Goal: Transaction & Acquisition: Purchase product/service

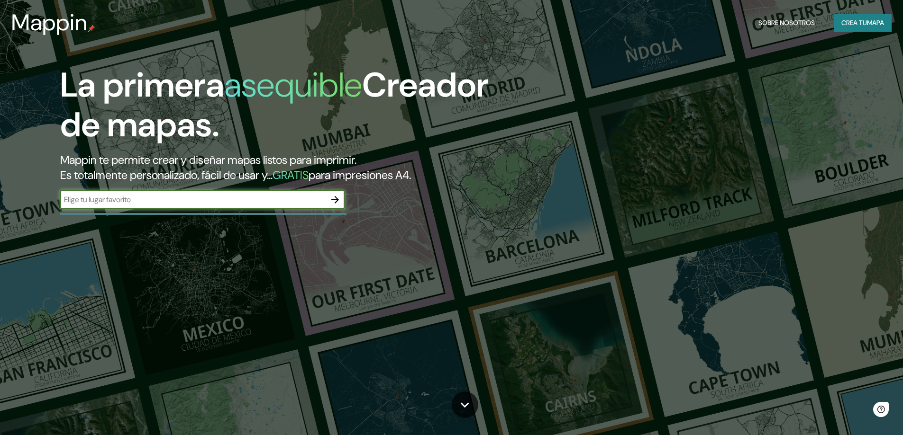
click at [133, 202] on input "text" at bounding box center [192, 199] width 265 height 11
type input "[PERSON_NAME] [PERSON_NAME]"
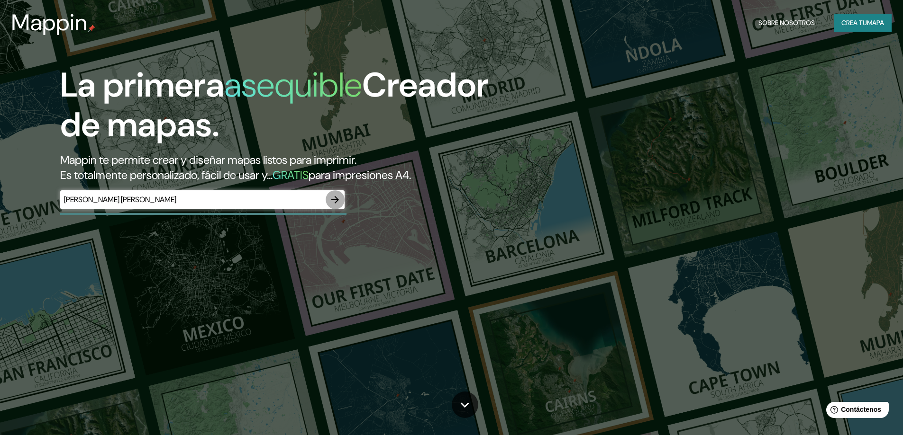
click at [331, 201] on icon "button" at bounding box center [334, 199] width 11 height 11
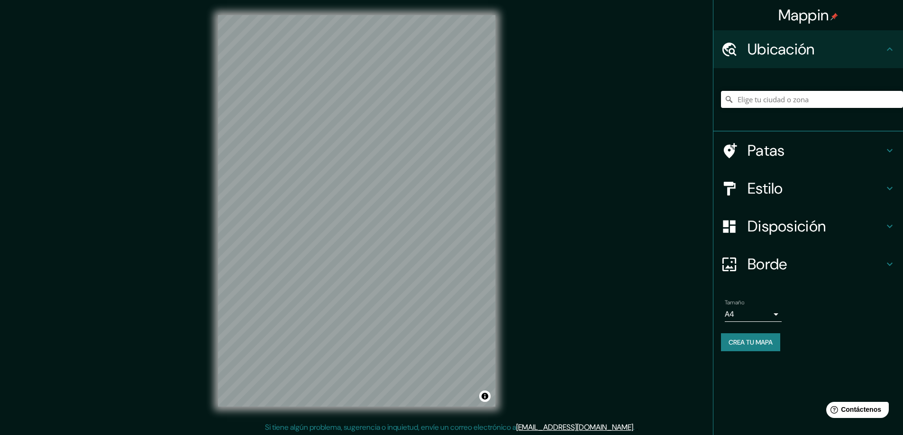
click at [802, 105] on input "Elige tu ciudad o zona" at bounding box center [812, 99] width 182 height 17
click at [900, 43] on div "Ubicación" at bounding box center [808, 49] width 190 height 38
click at [825, 101] on input "Elige tu ciudad o zona" at bounding box center [812, 99] width 182 height 17
click at [822, 102] on input "Elige tu ciudad o zona" at bounding box center [812, 99] width 182 height 17
type input "[PERSON_NAME] [PERSON_NAME], [GEOGRAPHIC_DATA], [GEOGRAPHIC_DATA]"
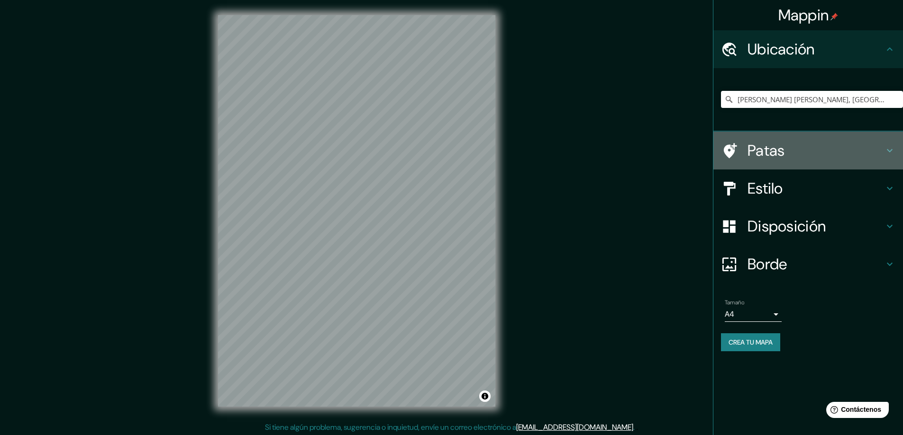
click at [819, 152] on h4 "Patas" at bounding box center [815, 150] width 136 height 19
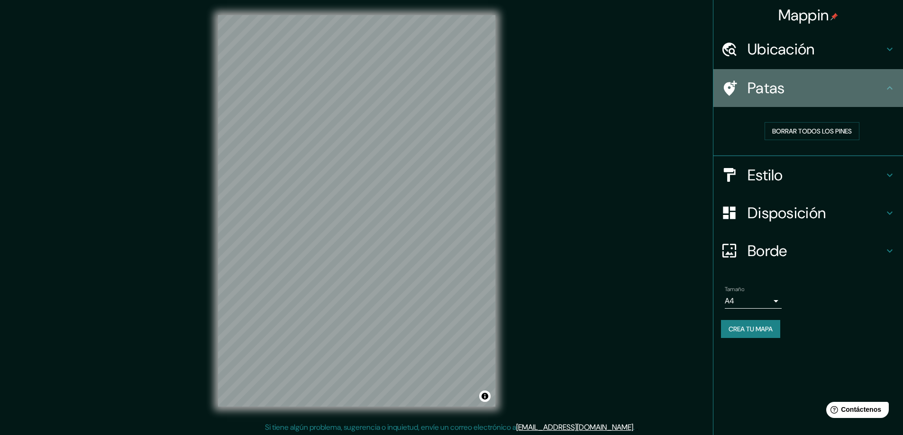
click at [890, 91] on icon at bounding box center [889, 87] width 11 height 11
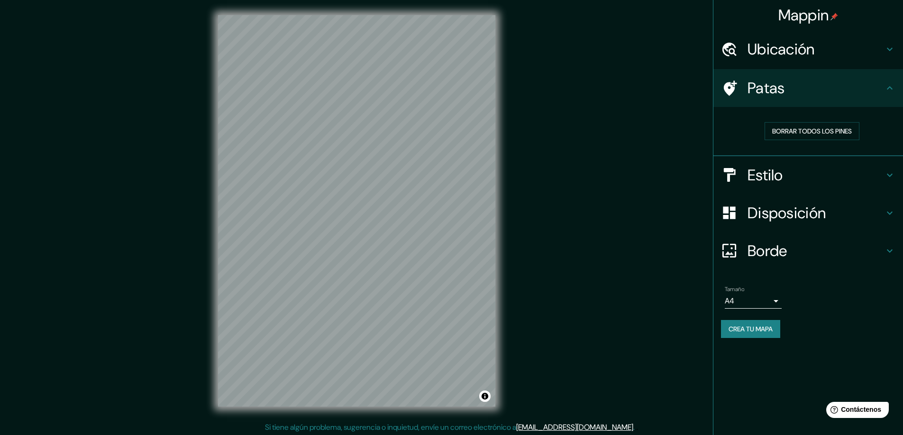
click at [892, 91] on icon at bounding box center [889, 87] width 11 height 11
click at [865, 176] on h4 "Estilo" at bounding box center [815, 175] width 136 height 19
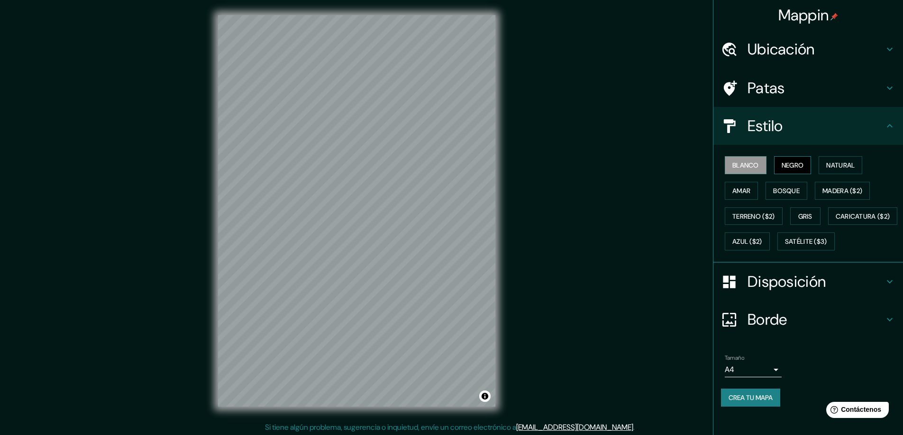
click at [798, 170] on font "Negro" at bounding box center [792, 165] width 22 height 9
click at [833, 165] on font "Natural" at bounding box center [840, 165] width 28 height 9
click at [740, 197] on button "Amar" at bounding box center [740, 191] width 33 height 18
click at [765, 192] on button "Bosque" at bounding box center [786, 191] width 42 height 18
click at [826, 190] on font "Madera ($2)" at bounding box center [842, 191] width 40 height 9
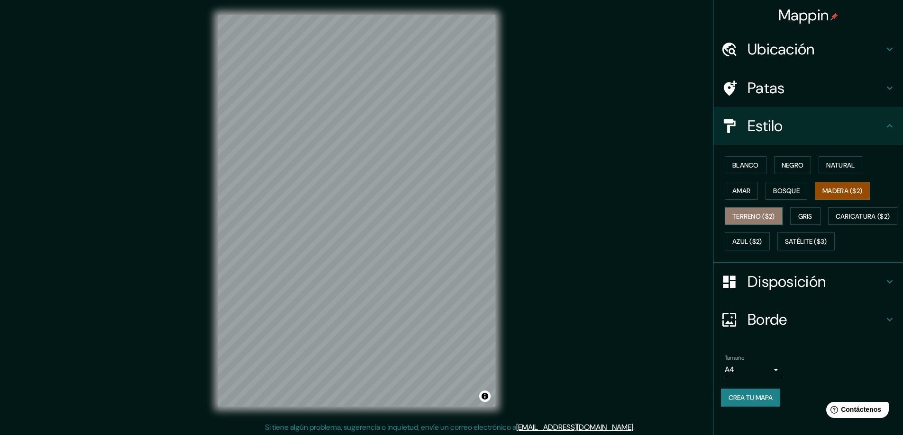
click at [749, 220] on font "Terreno ($2)" at bounding box center [753, 216] width 43 height 9
click at [797, 223] on button "Gris" at bounding box center [805, 217] width 30 height 18
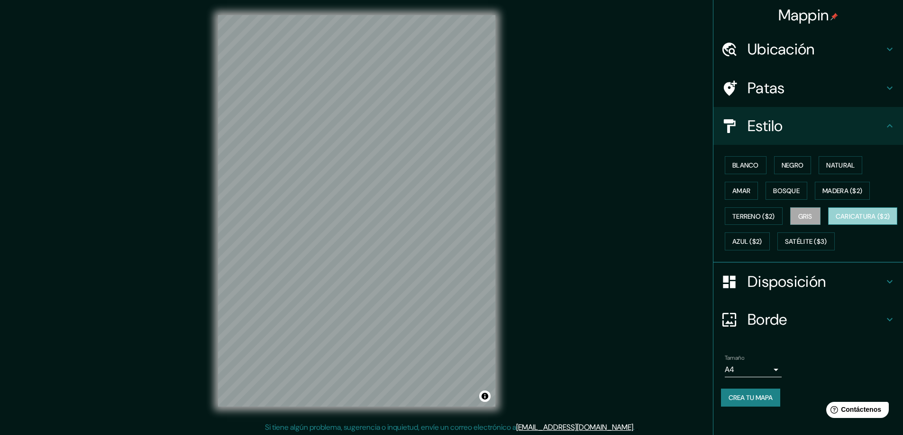
click at [835, 221] on font "Caricatura ($2)" at bounding box center [862, 216] width 54 height 9
click at [777, 251] on button "Satélite ($3)" at bounding box center [805, 242] width 57 height 18
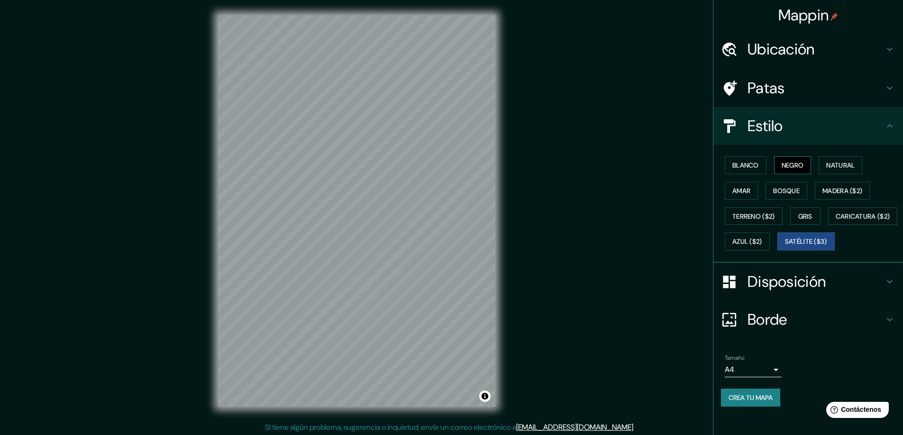
click at [789, 163] on font "Negro" at bounding box center [792, 165] width 22 height 9
click at [769, 292] on font "Disposición" at bounding box center [786, 282] width 78 height 20
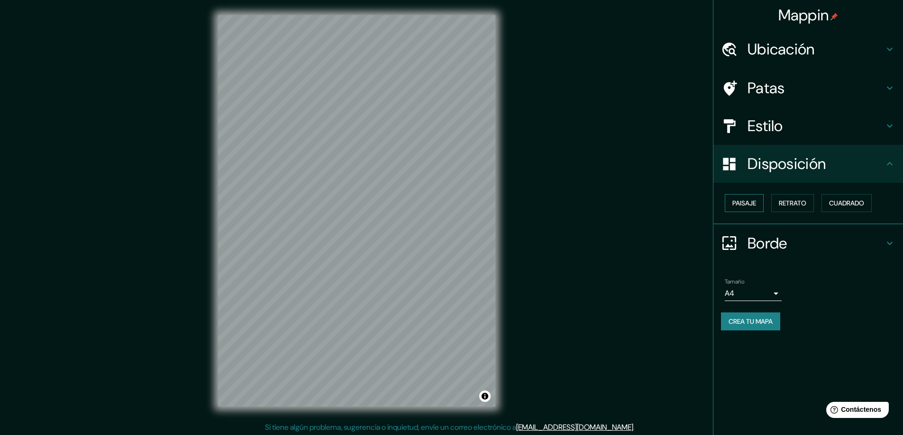
click at [754, 201] on font "Paisaje" at bounding box center [744, 203] width 24 height 9
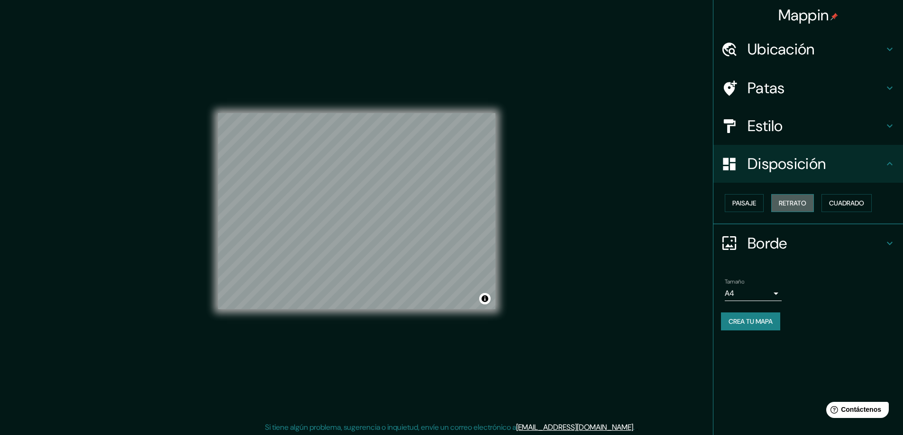
click at [790, 207] on font "Retrato" at bounding box center [792, 203] width 27 height 9
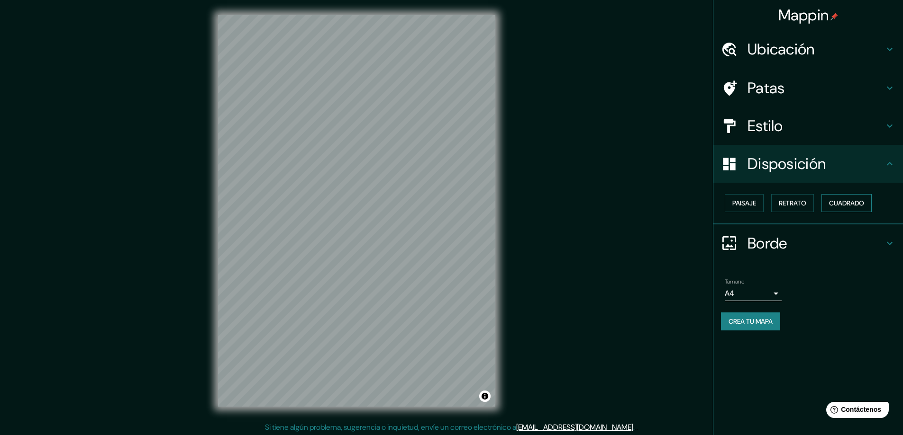
click at [850, 200] on font "Cuadrado" at bounding box center [846, 203] width 35 height 9
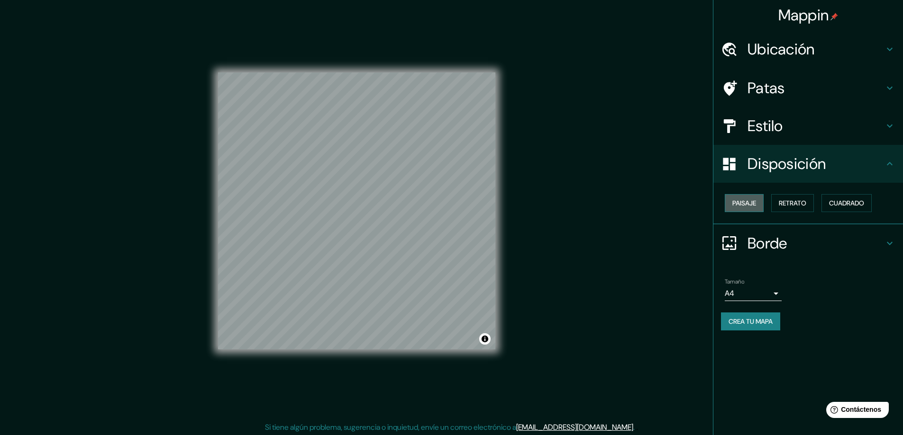
click at [749, 208] on font "Paisaje" at bounding box center [744, 203] width 24 height 12
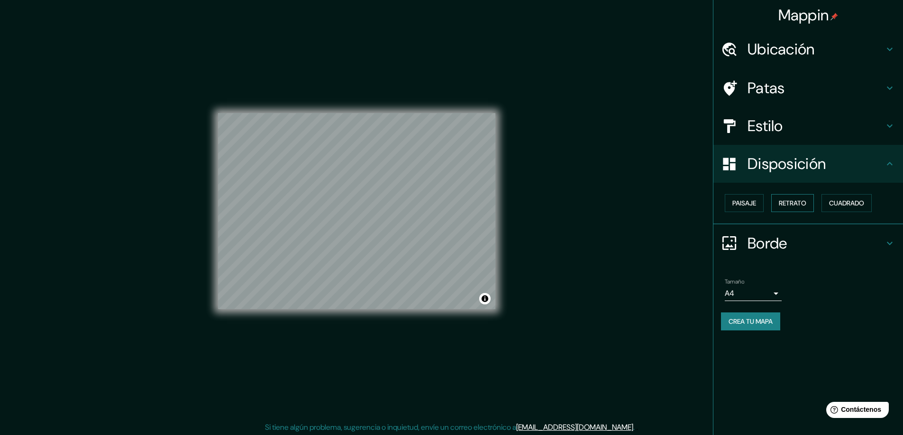
click at [781, 205] on font "Retrato" at bounding box center [792, 203] width 27 height 9
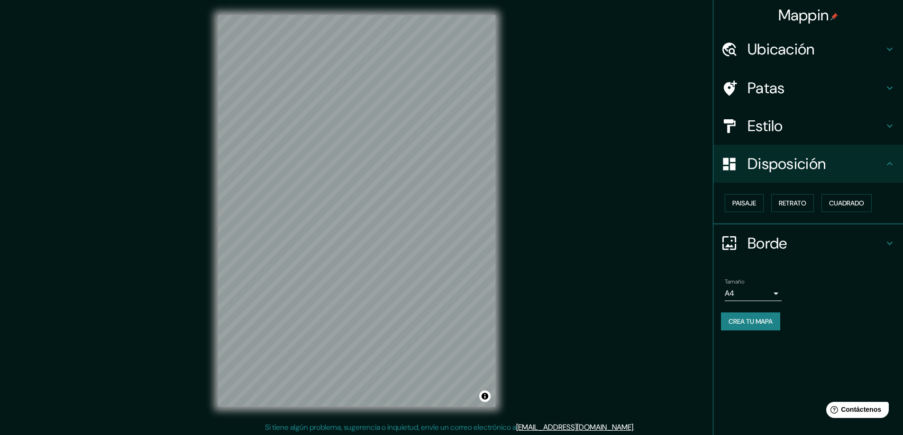
click at [746, 247] on div at bounding box center [734, 243] width 27 height 17
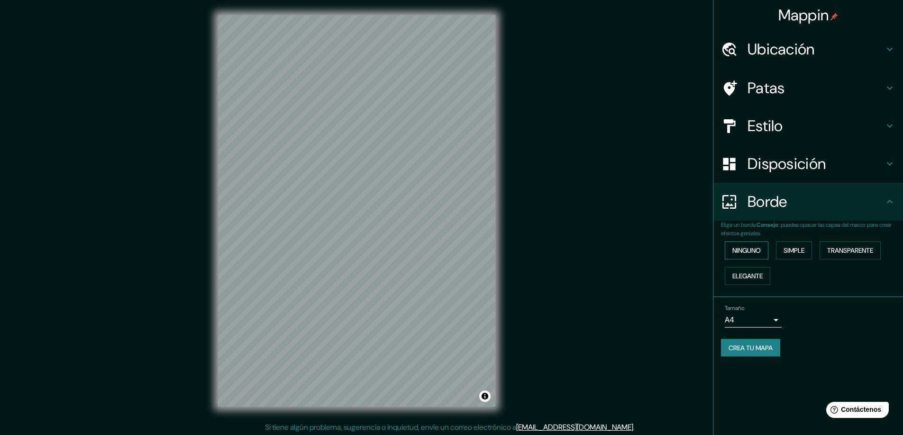
click at [745, 250] on font "Ninguno" at bounding box center [746, 250] width 28 height 9
click at [804, 250] on font "Simple" at bounding box center [793, 250] width 21 height 9
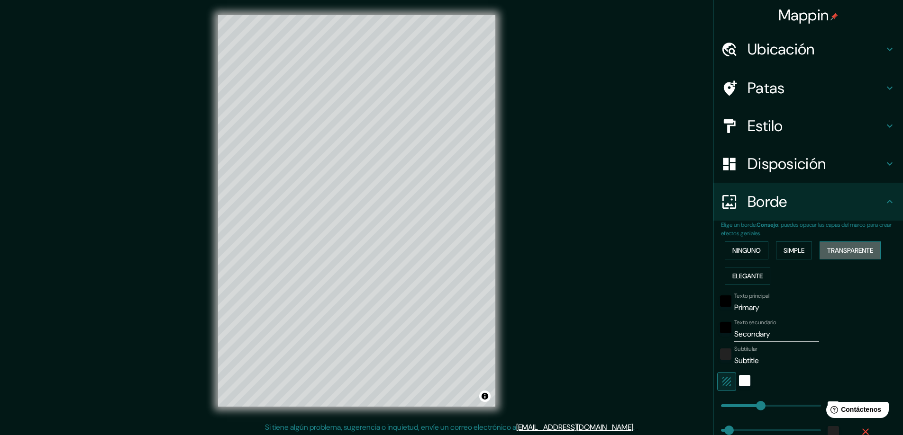
click at [819, 249] on button "Transparente" at bounding box center [849, 251] width 61 height 18
click at [755, 281] on font "Elegante" at bounding box center [747, 276] width 30 height 12
click at [752, 249] on font "Ninguno" at bounding box center [746, 250] width 28 height 9
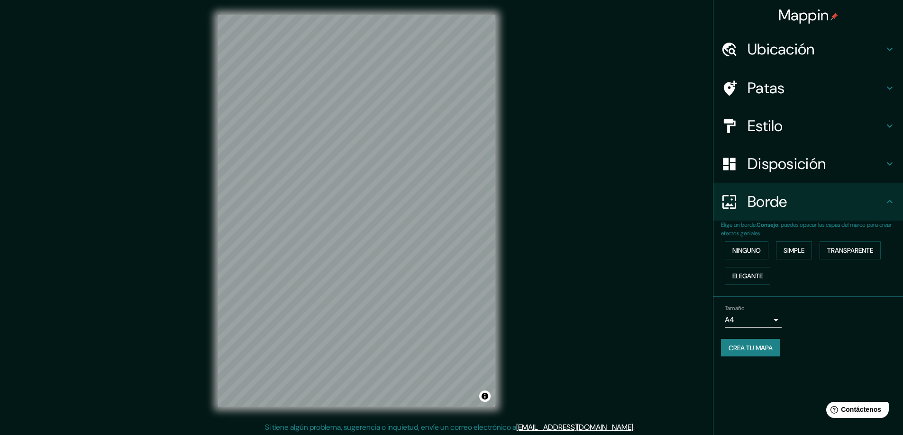
click at [746, 319] on body "Mappin Ubicación J. [PERSON_NAME], [GEOGRAPHIC_DATA], [GEOGRAPHIC_DATA] J. [PER…" at bounding box center [451, 217] width 903 height 435
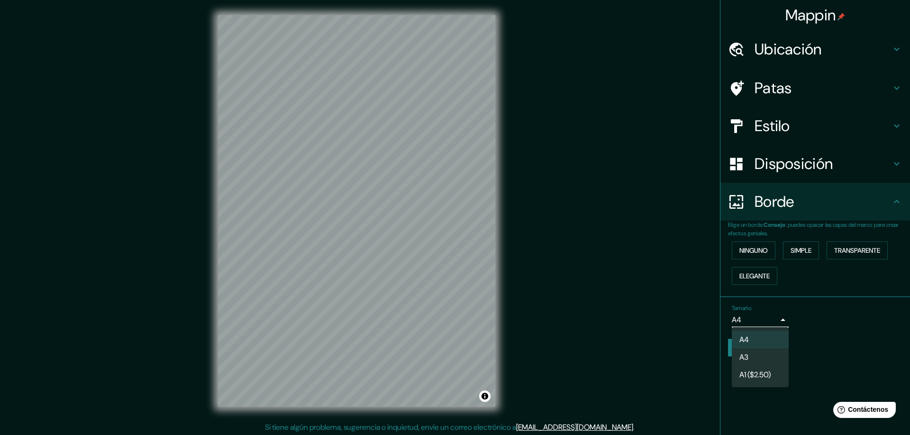
click at [748, 355] on font "A3" at bounding box center [743, 358] width 9 height 10
type input "a4"
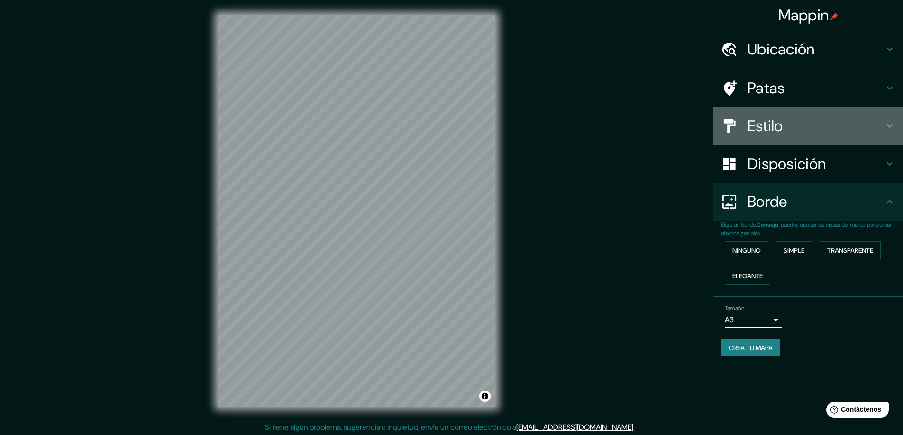
click at [816, 132] on h4 "Estilo" at bounding box center [815, 126] width 136 height 19
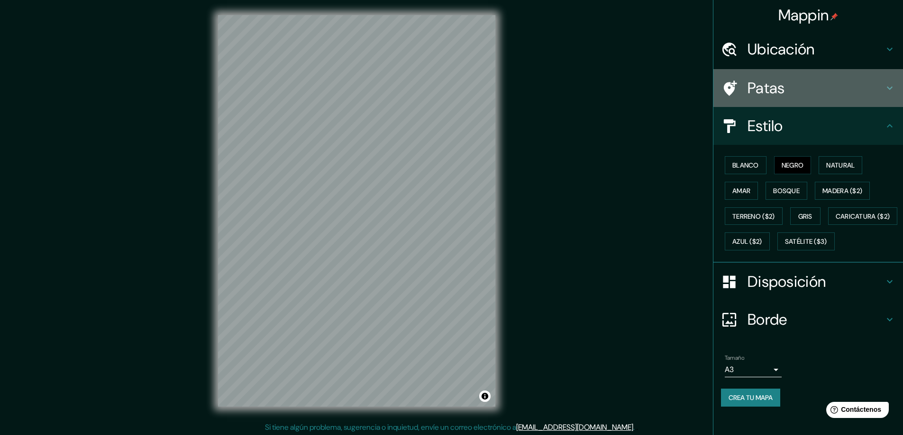
click at [803, 91] on h4 "Patas" at bounding box center [815, 88] width 136 height 19
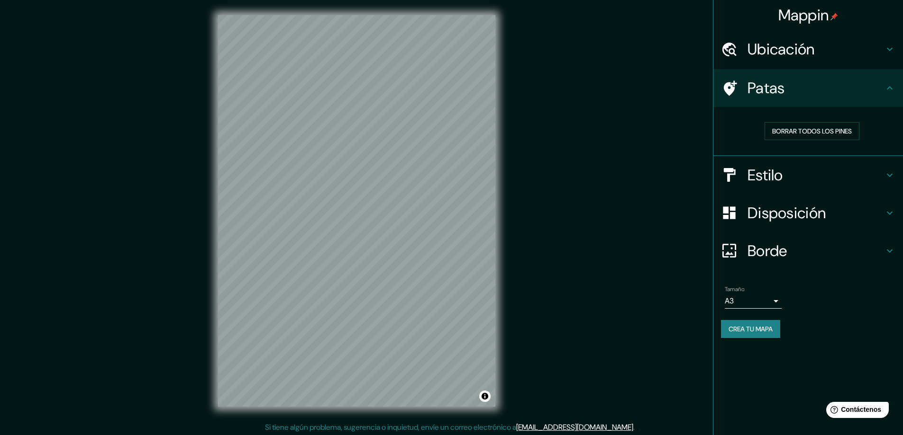
click at [800, 58] on font "Ubicación" at bounding box center [780, 49] width 67 height 20
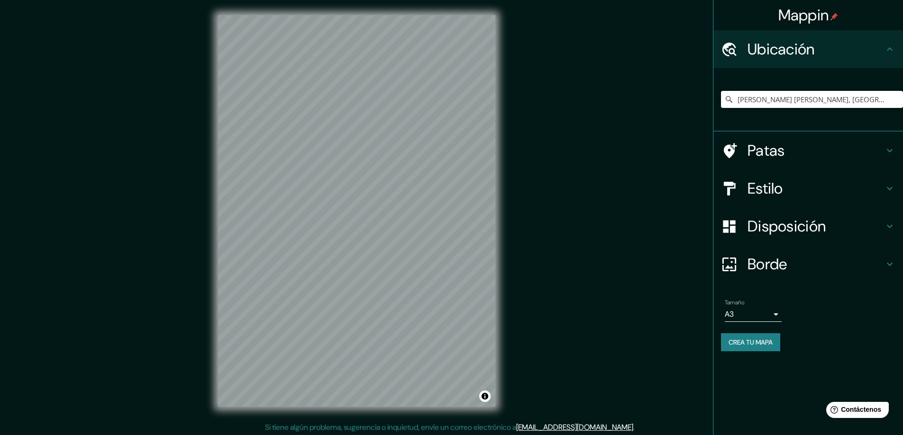
click at [800, 58] on font "Ubicación" at bounding box center [780, 49] width 67 height 20
click at [796, 189] on h4 "Estilo" at bounding box center [815, 188] width 136 height 19
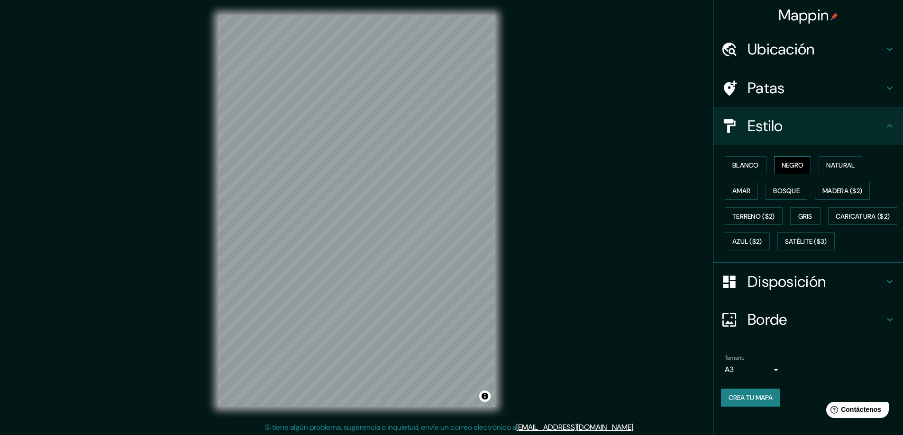
click at [784, 163] on font "Negro" at bounding box center [792, 165] width 22 height 9
click at [732, 166] on font "Blanco" at bounding box center [745, 165] width 27 height 9
click at [781, 168] on font "Negro" at bounding box center [792, 165] width 22 height 9
click at [842, 163] on font "Natural" at bounding box center [840, 165] width 28 height 9
click at [745, 194] on button "Amar" at bounding box center [740, 191] width 33 height 18
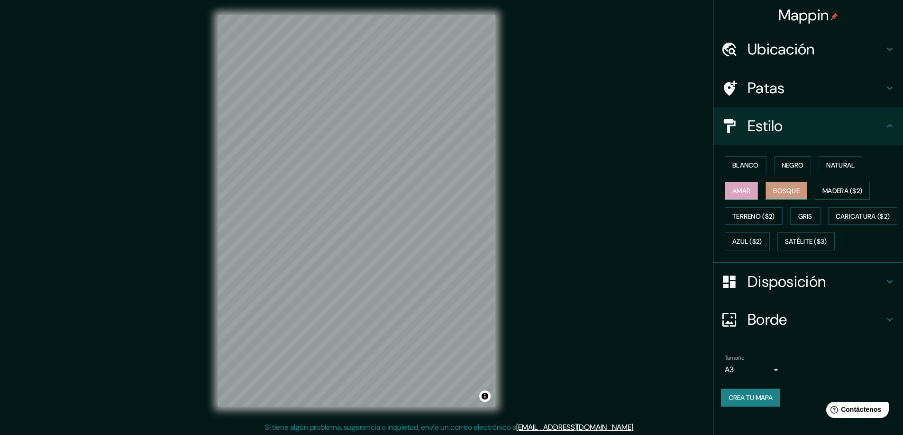
click at [766, 194] on button "Bosque" at bounding box center [786, 191] width 42 height 18
click at [800, 219] on font "Gris" at bounding box center [805, 216] width 14 height 9
click at [785, 248] on font "Satélite ($3)" at bounding box center [806, 241] width 42 height 12
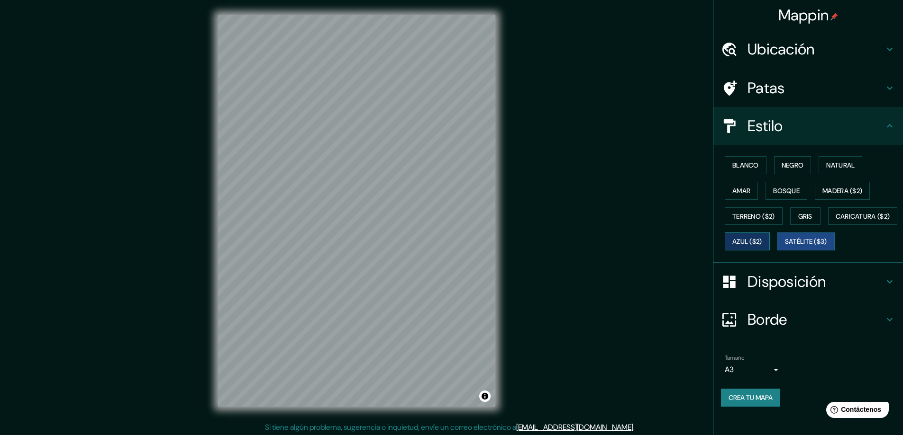
click at [762, 244] on font "Azul ($2)" at bounding box center [747, 242] width 30 height 9
click at [835, 221] on font "Caricatura ($2)" at bounding box center [862, 216] width 54 height 9
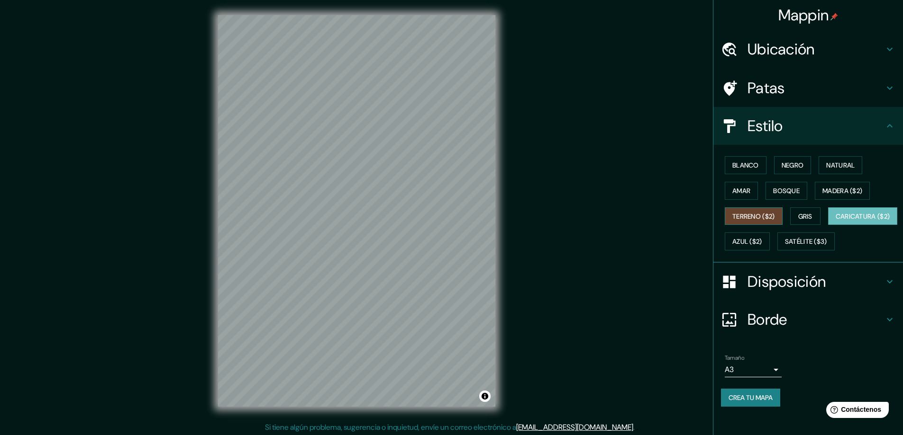
click at [738, 224] on button "Terreno ($2)" at bounding box center [753, 217] width 58 height 18
click at [790, 217] on button "Gris" at bounding box center [805, 217] width 30 height 18
click at [772, 292] on font "Disposición" at bounding box center [786, 282] width 78 height 20
